Goal: Book appointment/travel/reservation

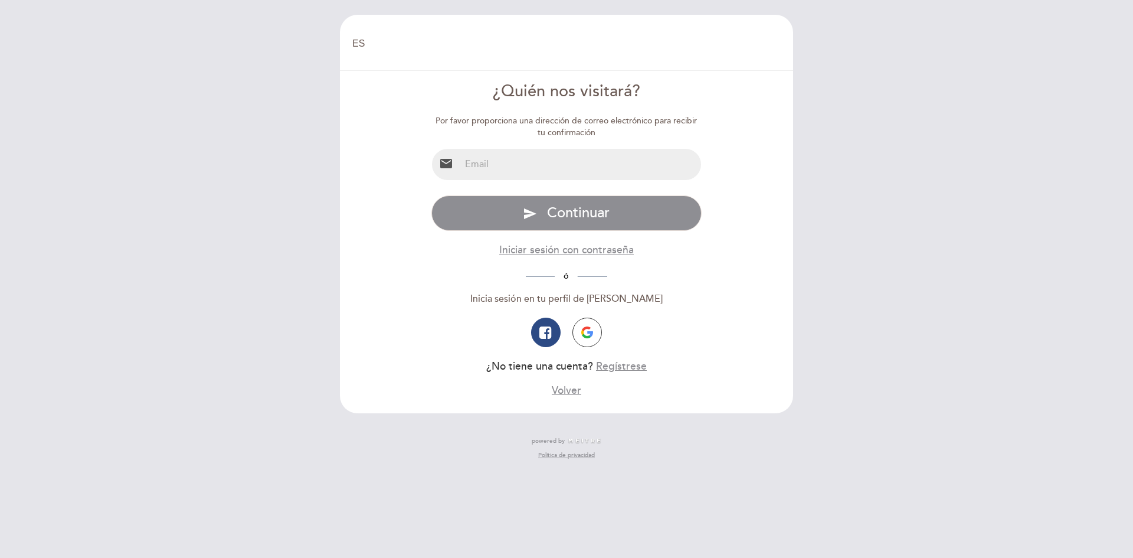
select select "es"
click at [589, 332] on img "button" at bounding box center [587, 332] width 12 height 12
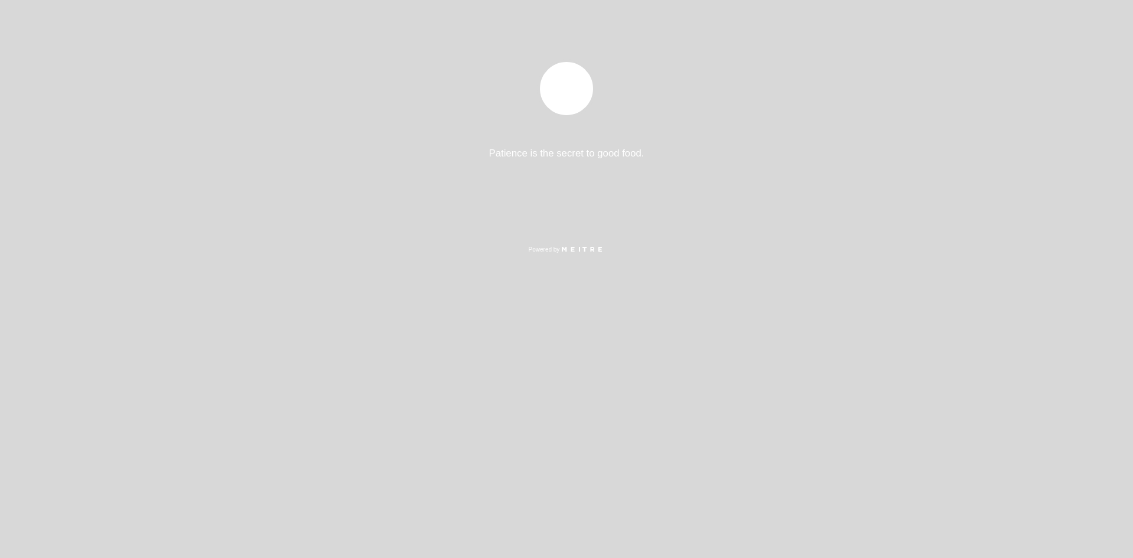
select select "es"
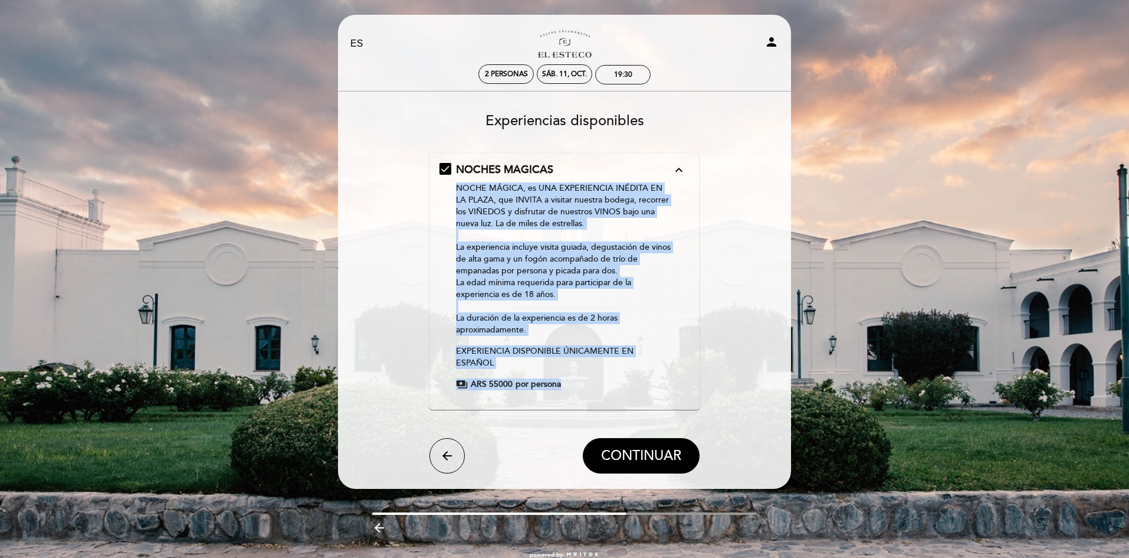
drag, startPoint x: 453, startPoint y: 183, endPoint x: 719, endPoint y: 330, distance: 304.3
click at [718, 330] on form "NOCHES MAGICAS expand_less NOCHE MÁGICA, es UNA EXPERIENCIA INÉDITA EN LA PLAZA…" at bounding box center [564, 312] width 437 height 321
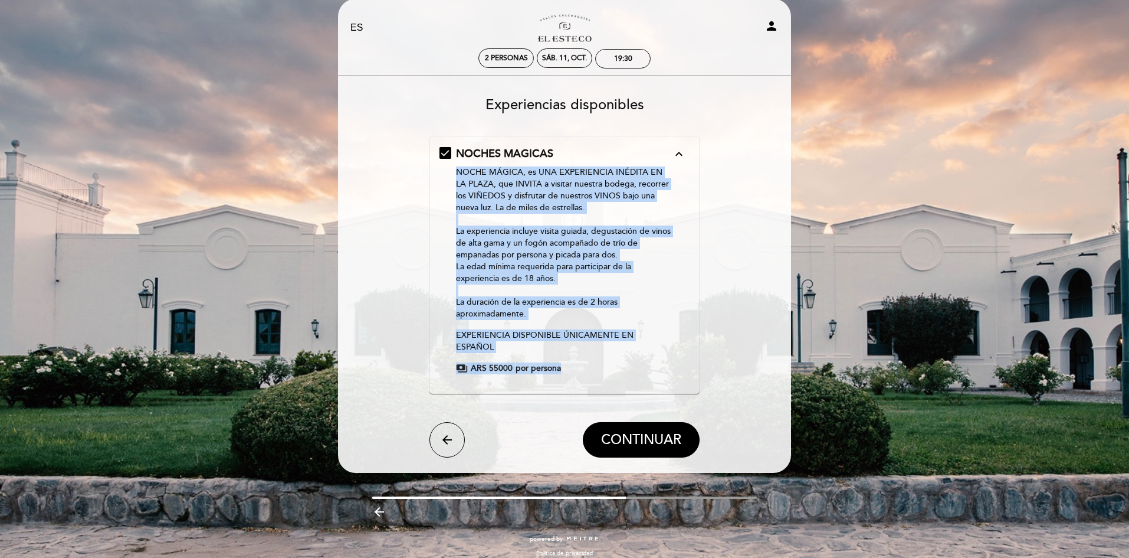
click at [461, 362] on span "payments" at bounding box center [462, 368] width 12 height 12
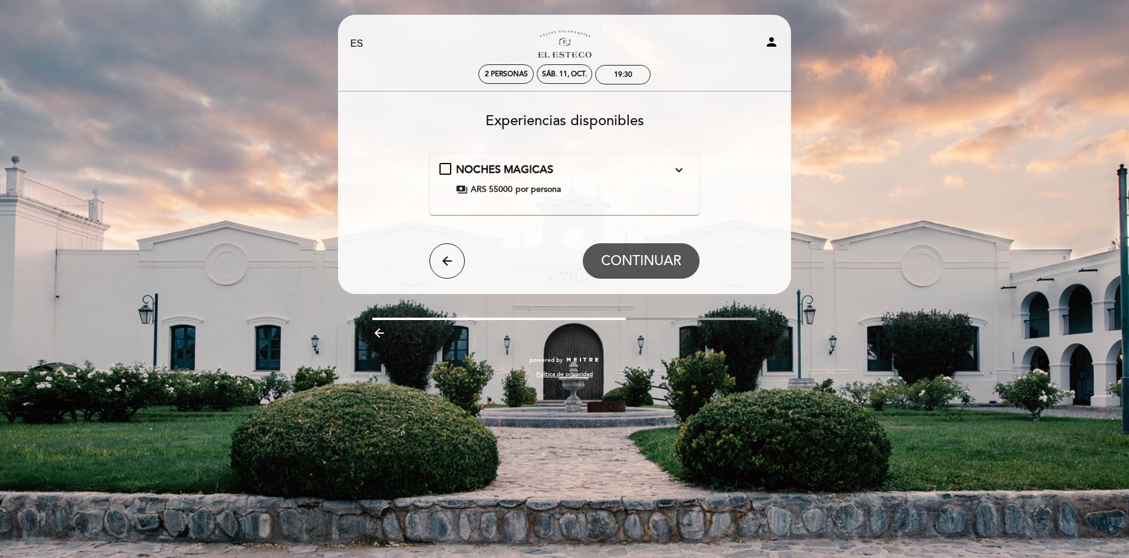
scroll to position [0, 0]
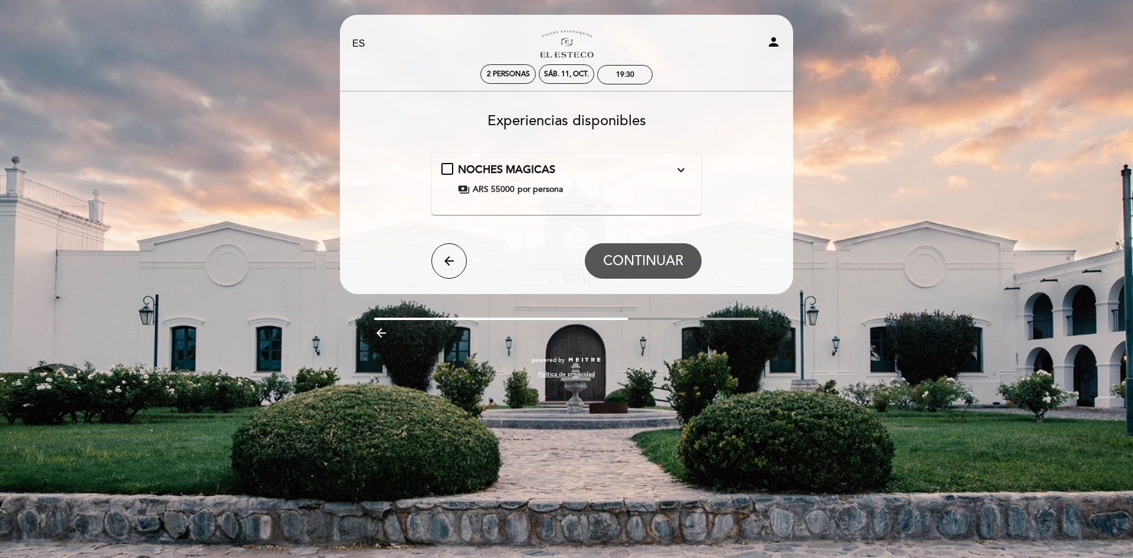
click at [493, 190] on span "ARS 55000" at bounding box center [494, 190] width 42 height 12
